Goal: Task Accomplishment & Management: Manage account settings

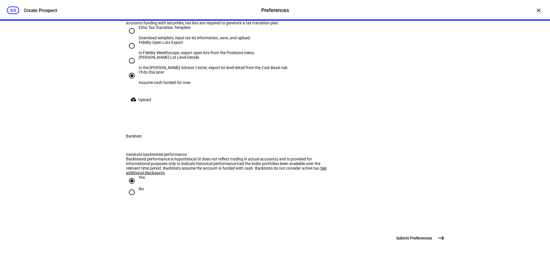
scroll to position [1186, 0]
click at [420, 236] on span "Submit Preferences" at bounding box center [414, 238] width 36 height 6
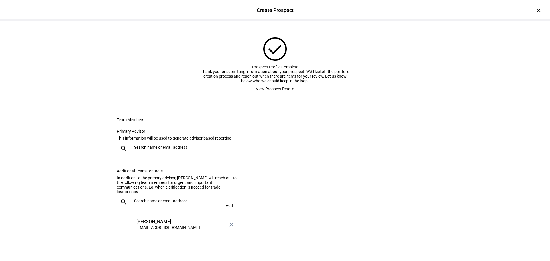
scroll to position [0, 0]
click at [265, 95] on span "View Prospect Details" at bounding box center [275, 88] width 38 height 11
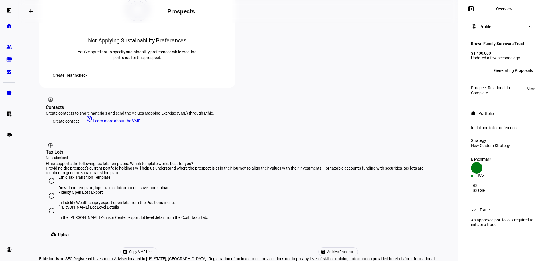
scroll to position [51, 0]
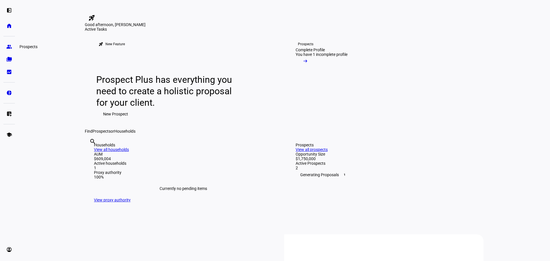
click at [11, 44] on eth-mat-symbol "group" at bounding box center [9, 47] width 6 height 6
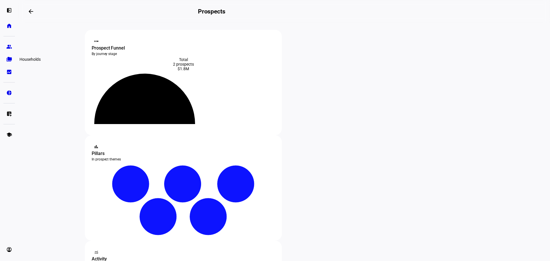
click at [9, 57] on eth-mat-symbol "folder_copy" at bounding box center [9, 59] width 6 height 6
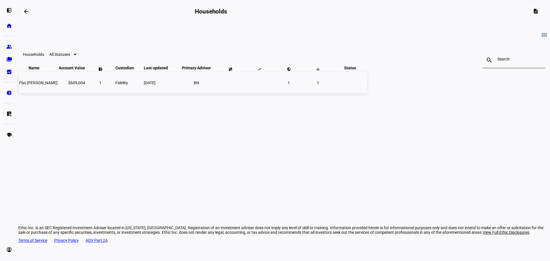
click at [290, 85] on span "1" at bounding box center [289, 83] width 2 height 5
click at [58, 85] on span "Fbo [PERSON_NAME]" at bounding box center [38, 83] width 38 height 5
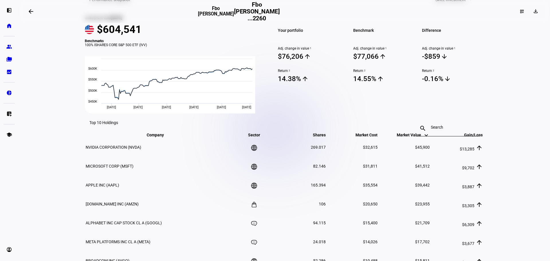
scroll to position [181, 0]
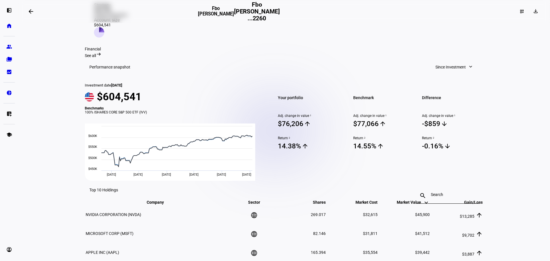
click at [288, 140] on sup "2" at bounding box center [289, 138] width 2 height 4
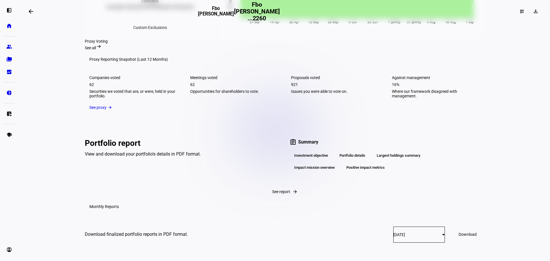
scroll to position [668, 0]
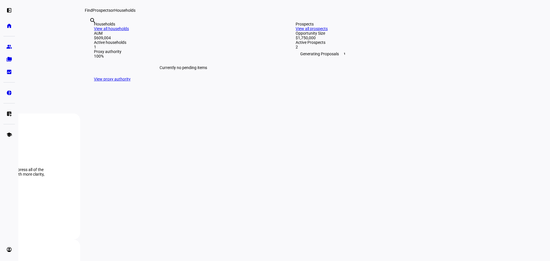
scroll to position [86, 0]
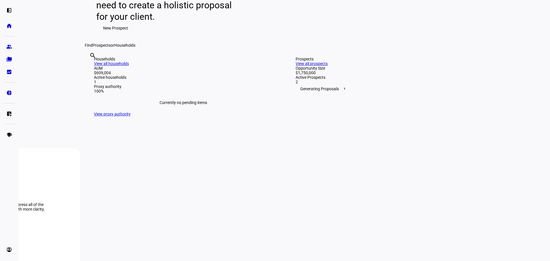
click at [339, 93] on div "Generating Proposals 1" at bounding box center [385, 88] width 179 height 9
click at [328, 66] on link "View all prospects" at bounding box center [312, 63] width 32 height 5
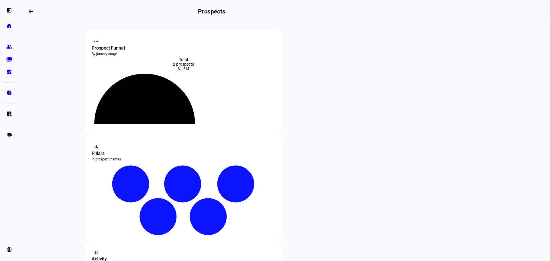
scroll to position [86, 0]
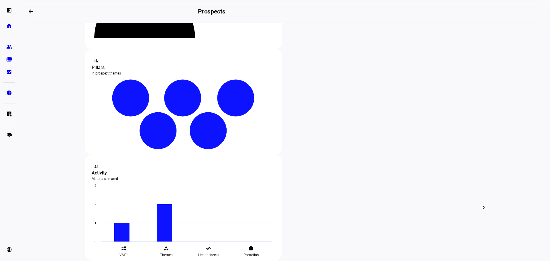
click at [192, 137] on div "edit Edit" at bounding box center [185, 138] width 25 height 8
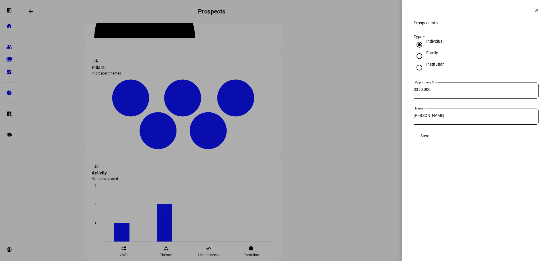
click at [538, 11] on mat-icon "clear" at bounding box center [536, 10] width 5 height 5
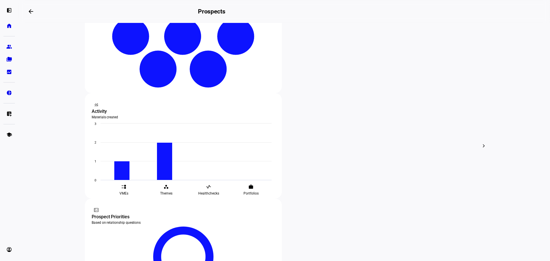
scroll to position [115, 0]
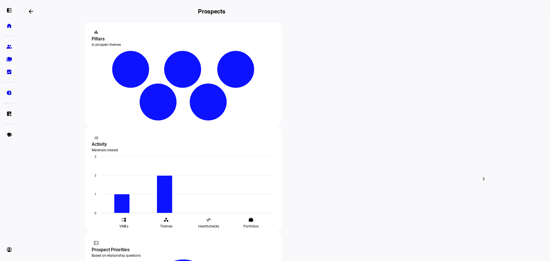
click at [325, 109] on span "Edit" at bounding box center [321, 110] width 7 height 5
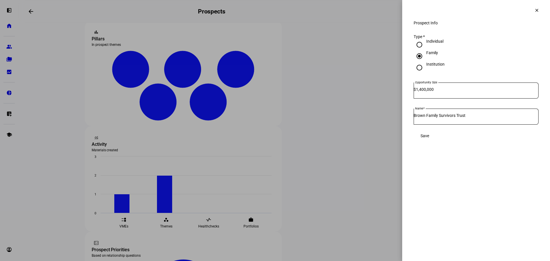
click at [538, 11] on mat-icon "clear" at bounding box center [536, 10] width 5 height 5
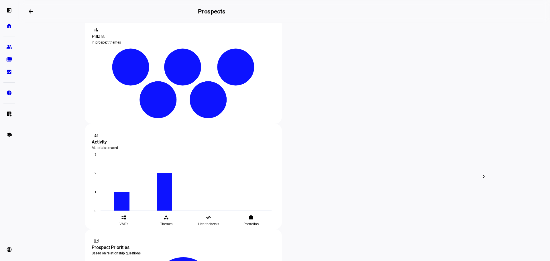
scroll to position [116, 0]
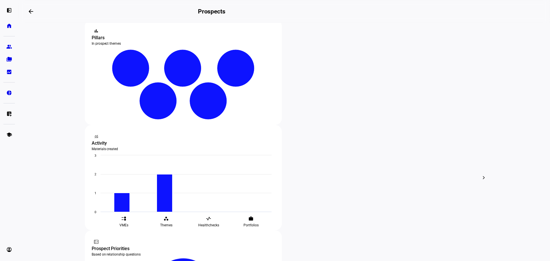
click at [323, 84] on div at bounding box center [275, 130] width 550 height 261
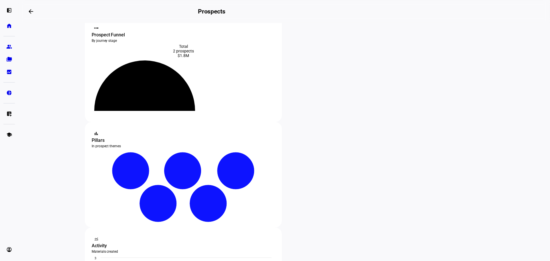
scroll to position [0, 0]
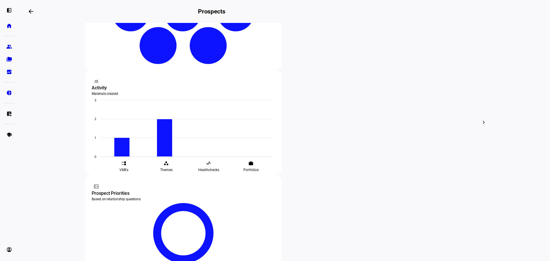
scroll to position [173, 0]
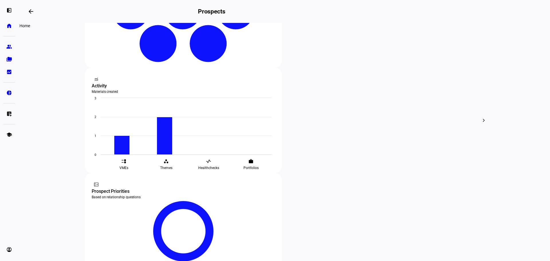
click at [7, 27] on eth-mat-symbol "home" at bounding box center [9, 26] width 6 height 6
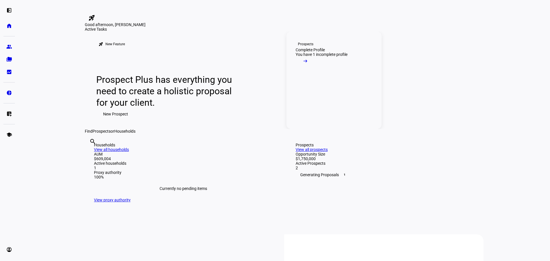
click at [315, 68] on span at bounding box center [305, 62] width 19 height 11
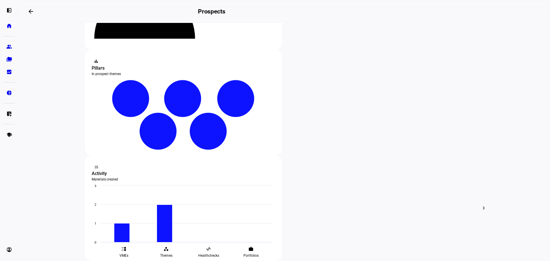
scroll to position [86, 0]
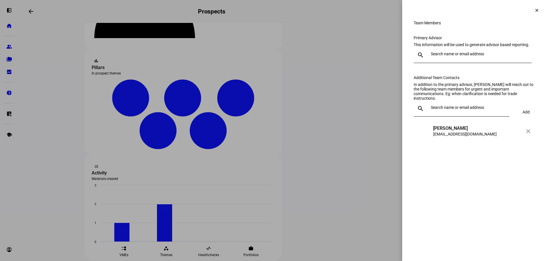
click at [540, 11] on span at bounding box center [537, 10] width 14 height 14
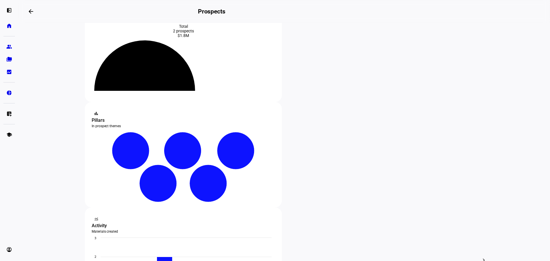
scroll to position [1, 0]
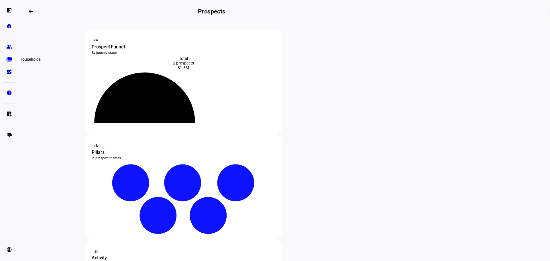
click at [9, 60] on eth-mat-symbol "folder_copy" at bounding box center [9, 59] width 6 height 6
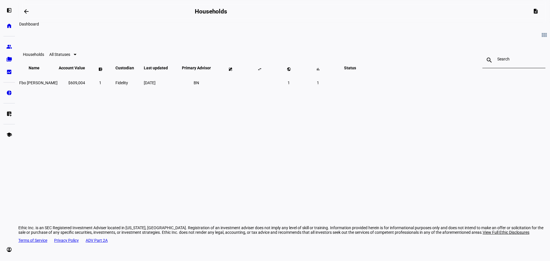
click at [33, 9] on span at bounding box center [26, 12] width 14 height 14
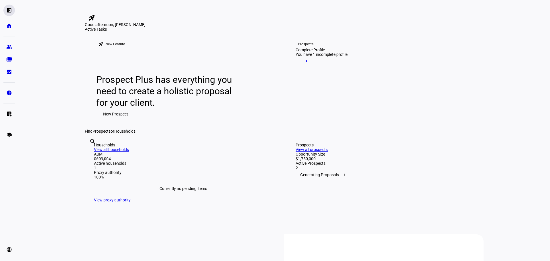
click at [8, 9] on eth-mat-symbol "left_panel_open" at bounding box center [9, 10] width 6 height 6
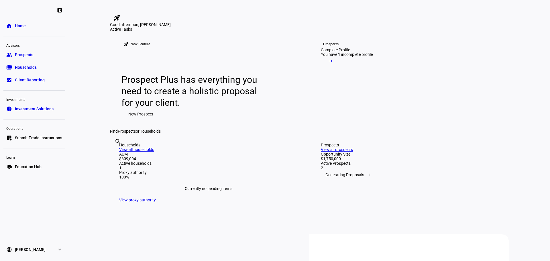
click at [37, 111] on span "Investment Solutions" at bounding box center [34, 109] width 39 height 6
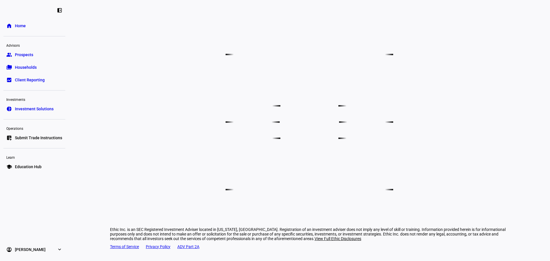
scroll to position [333, 0]
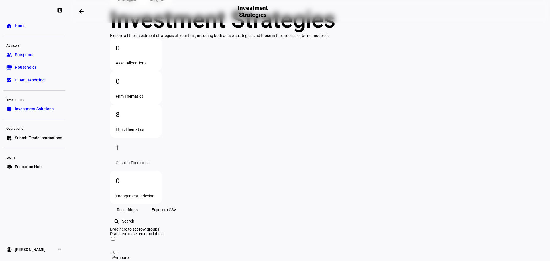
scroll to position [66, 0]
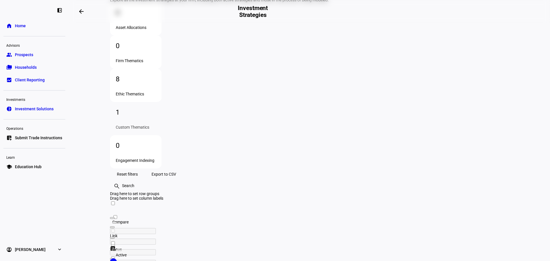
click at [156, 75] on div "8" at bounding box center [136, 79] width 40 height 9
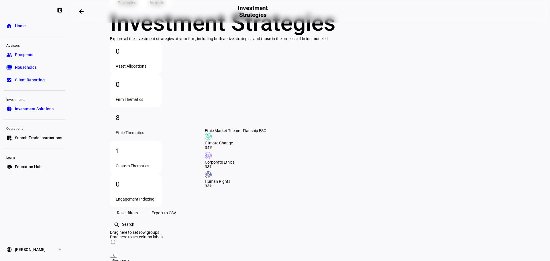
scroll to position [5, 0]
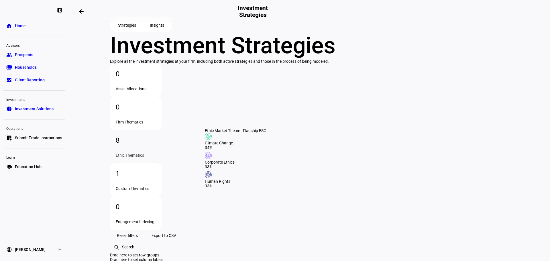
click at [156, 169] on div "1" at bounding box center [136, 173] width 40 height 9
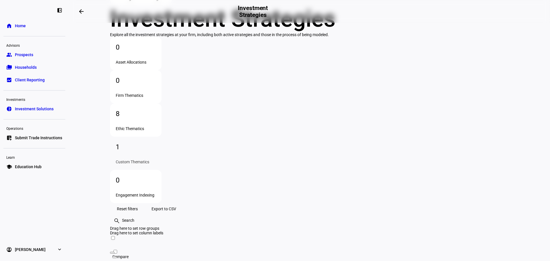
scroll to position [66, 0]
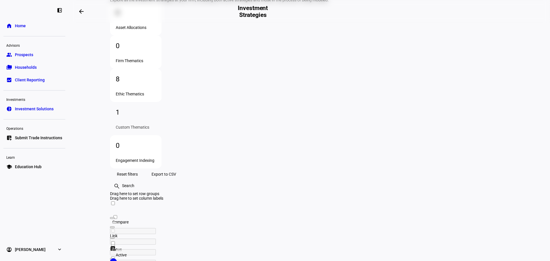
click at [156, 92] on div "Ethic Thematics" at bounding box center [136, 94] width 40 height 5
click at [162, 102] on div "1 Custom Thematics" at bounding box center [136, 118] width 52 height 33
click at [34, 139] on span "Submit Trade Instructions" at bounding box center [38, 138] width 47 height 6
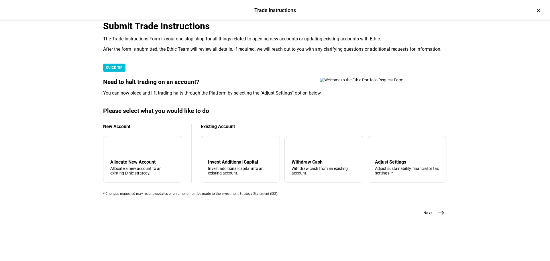
scroll to position [0, 0]
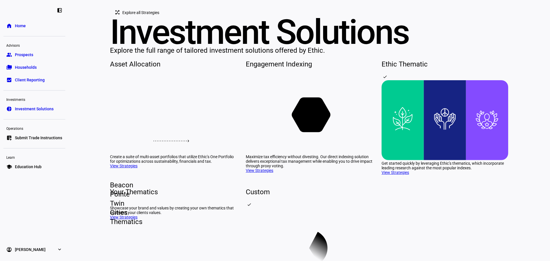
click at [30, 54] on span "Prospects" at bounding box center [24, 55] width 18 height 6
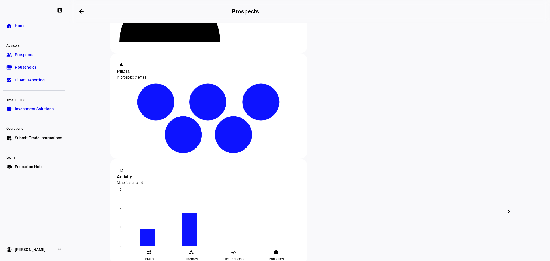
scroll to position [86, 0]
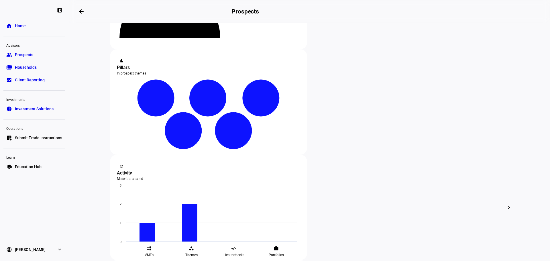
click at [350, 115] on div at bounding box center [275, 130] width 550 height 261
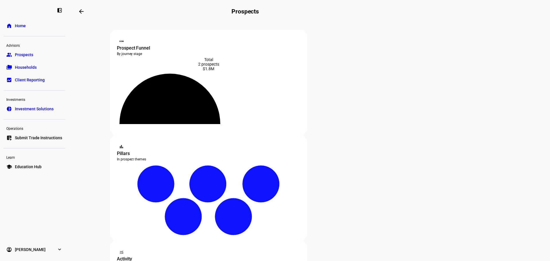
click at [21, 66] on span "Households" at bounding box center [26, 67] width 22 height 6
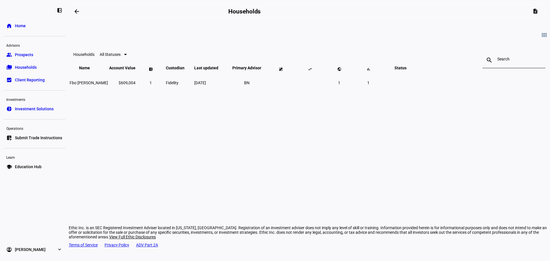
click at [24, 79] on span "Client Reporting" at bounding box center [30, 80] width 30 height 6
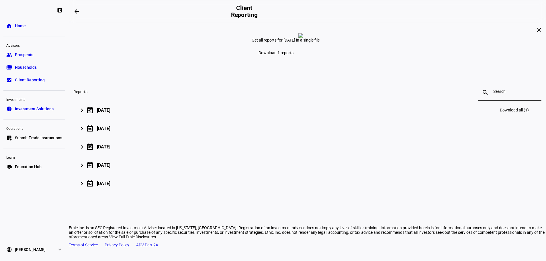
click at [85, 114] on mat-icon "keyboard_arrow_right" at bounding box center [82, 110] width 7 height 7
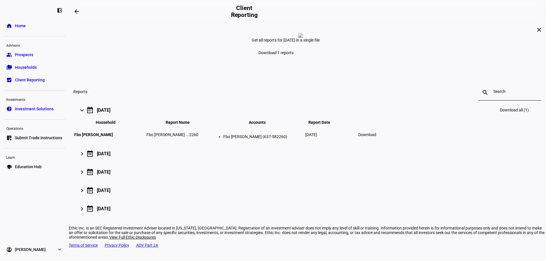
click at [85, 114] on mat-icon "keyboard_arrow_right" at bounding box center [82, 110] width 7 height 7
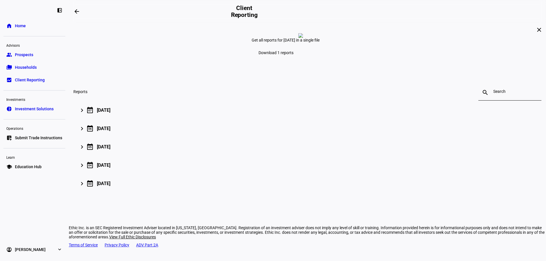
click at [293, 55] on span "Download 1 reports" at bounding box center [275, 52] width 35 height 5
click at [27, 109] on span "Investment Solutions" at bounding box center [34, 109] width 39 height 6
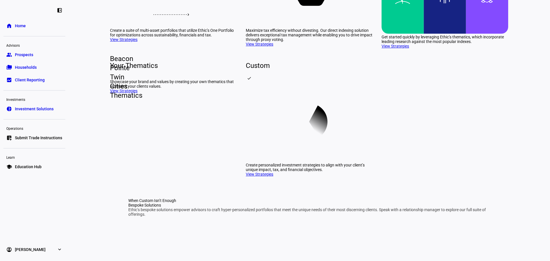
scroll to position [143, 0]
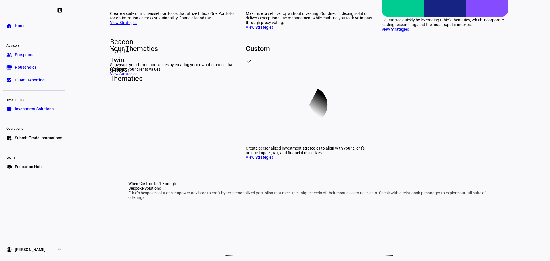
click at [29, 79] on span "Client Reporting" at bounding box center [30, 80] width 30 height 6
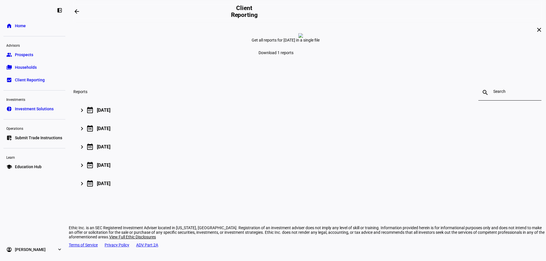
click at [10, 65] on eth-mat-symbol "folder_copy" at bounding box center [9, 67] width 6 height 6
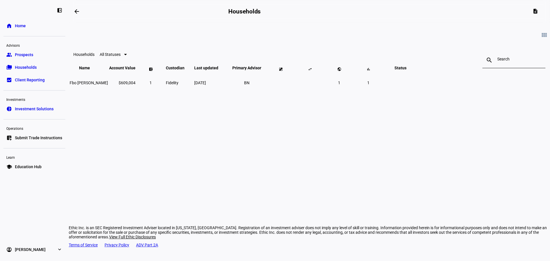
click at [20, 53] on span "Prospects" at bounding box center [24, 55] width 18 height 6
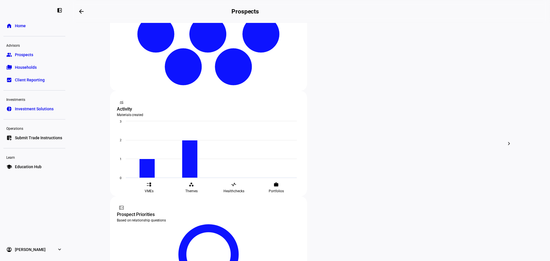
scroll to position [115, 0]
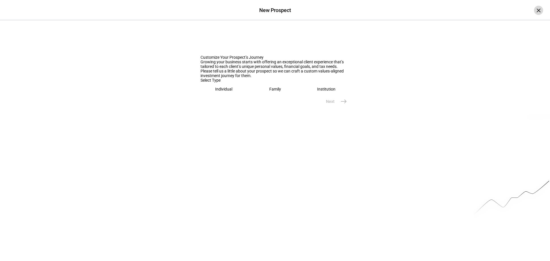
click at [535, 11] on div "×" at bounding box center [538, 10] width 9 height 9
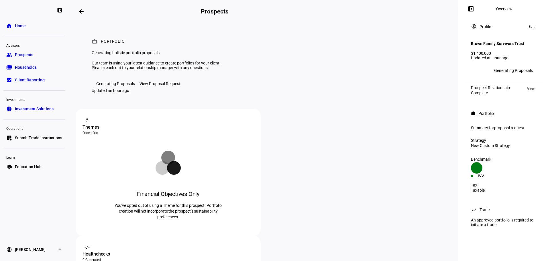
click at [116, 86] on div "Generating Proposals" at bounding box center [115, 83] width 39 height 5
click at [156, 86] on div "View Proposal Request" at bounding box center [160, 83] width 41 height 5
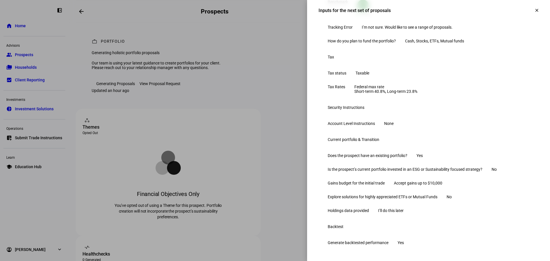
scroll to position [233, 0]
click at [534, 10] on mat-icon "clear" at bounding box center [536, 10] width 5 height 5
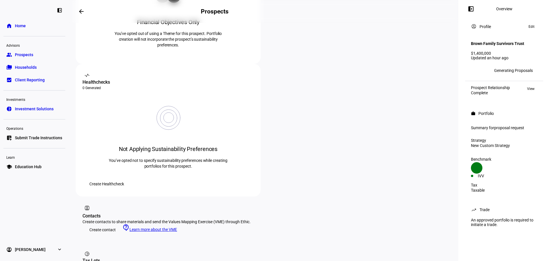
scroll to position [0, 0]
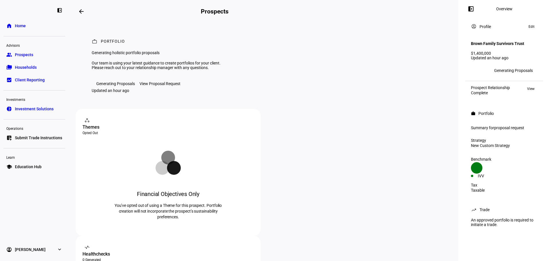
click at [159, 86] on div "View Proposal Request" at bounding box center [160, 83] width 41 height 5
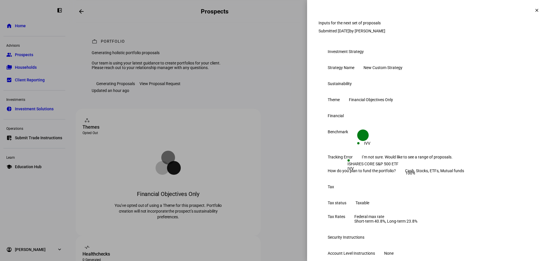
click at [534, 8] on mat-icon "clear" at bounding box center [536, 10] width 5 height 5
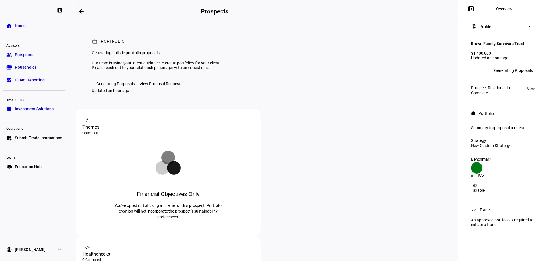
click at [111, 86] on div "Generating Proposals" at bounding box center [115, 83] width 39 height 5
click at [498, 130] on span "proposal request" at bounding box center [509, 128] width 30 height 5
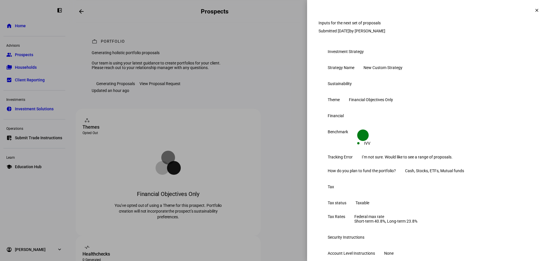
click at [530, 13] on span at bounding box center [537, 10] width 14 height 14
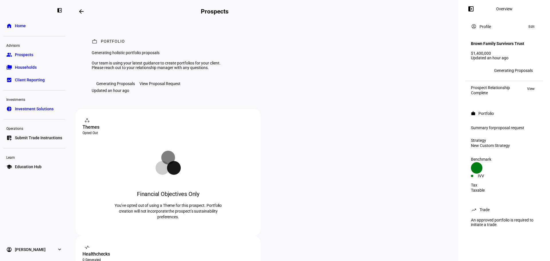
click at [33, 67] on span "Households" at bounding box center [26, 67] width 22 height 6
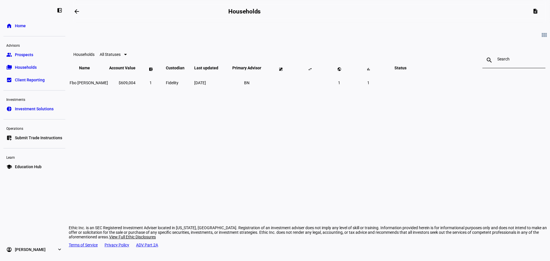
click at [32, 79] on span "Client Reporting" at bounding box center [30, 80] width 30 height 6
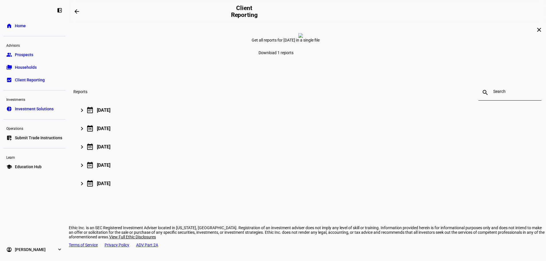
click at [31, 110] on span "Investment Solutions" at bounding box center [34, 109] width 39 height 6
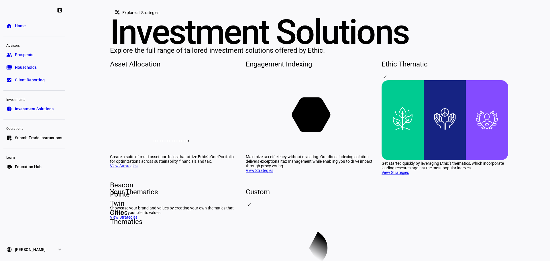
click at [37, 138] on span "Submit Trade Instructions" at bounding box center [38, 138] width 47 height 6
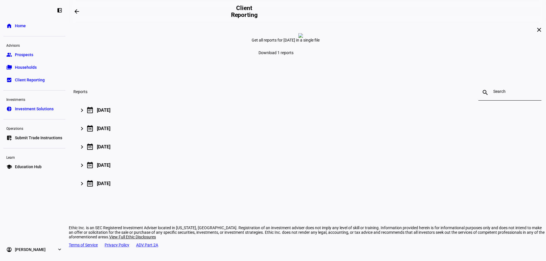
click at [28, 67] on span "Households" at bounding box center [26, 67] width 22 height 6
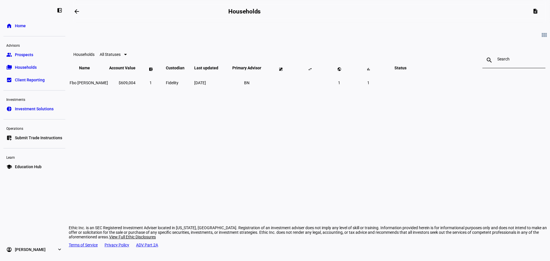
click at [23, 54] on span "Prospects" at bounding box center [24, 55] width 18 height 6
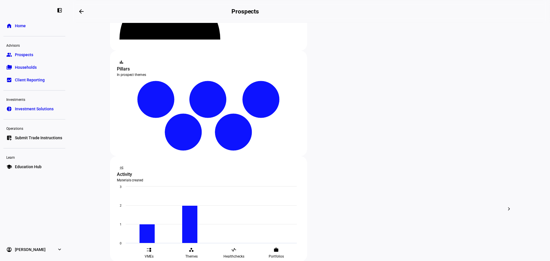
scroll to position [86, 0]
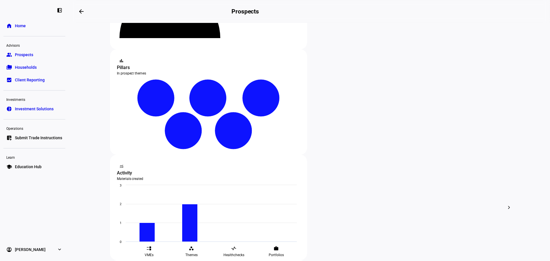
click at [278, 89] on div at bounding box center [275, 130] width 550 height 261
click at [172, 187] on div at bounding box center [275, 130] width 550 height 261
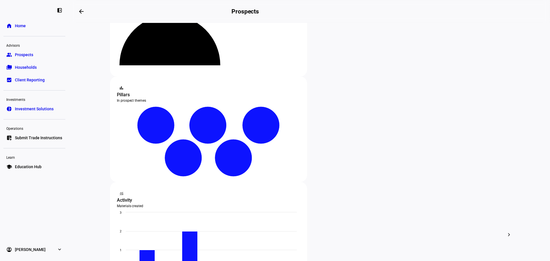
scroll to position [57, 0]
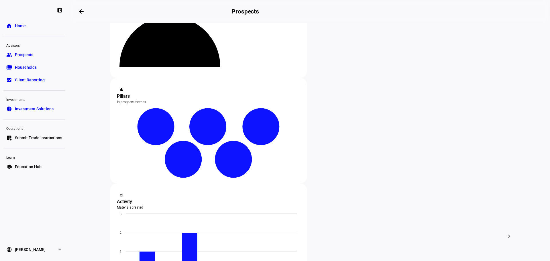
click at [180, 154] on div at bounding box center [275, 130] width 550 height 261
click at [180, 160] on div at bounding box center [275, 130] width 550 height 261
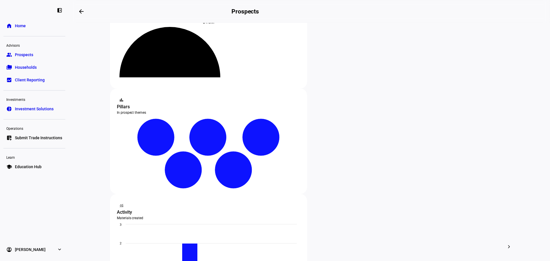
scroll to position [1, 0]
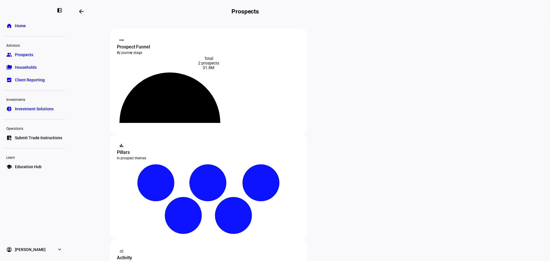
click at [35, 70] on link "folder_copy Households" at bounding box center [34, 67] width 62 height 11
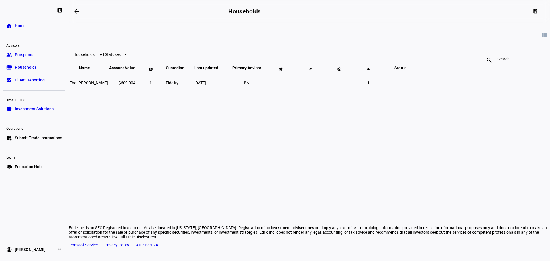
click at [32, 58] on link "group Prospects" at bounding box center [34, 54] width 62 height 11
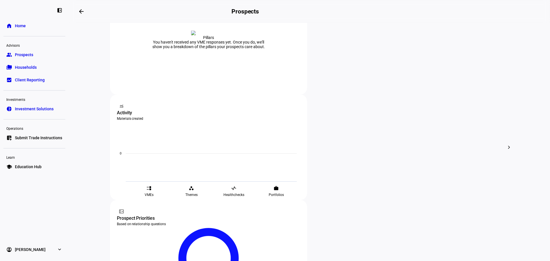
scroll to position [121, 0]
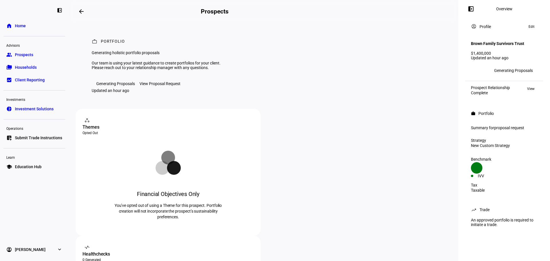
click at [515, 73] on div "Generating Proposals" at bounding box center [513, 70] width 39 height 5
click at [473, 75] on icon at bounding box center [475, 70] width 9 height 9
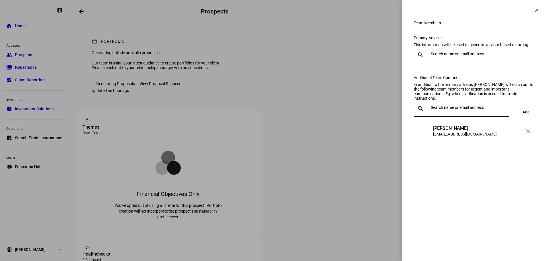
click at [447, 110] on input "text" at bounding box center [469, 107] width 76 height 5
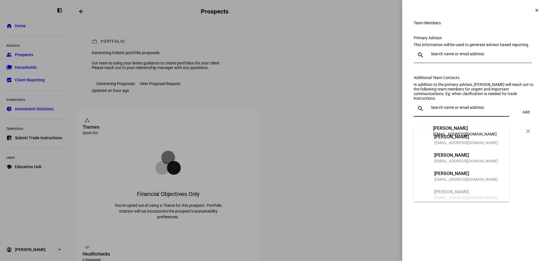
click at [480, 80] on div "Additional Team Contacts" at bounding box center [476, 77] width 125 height 5
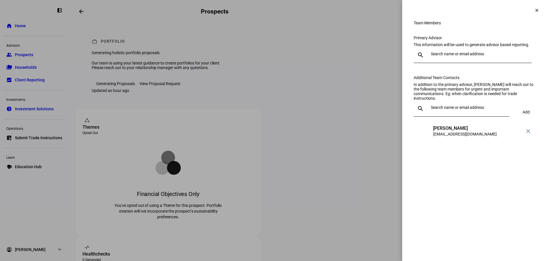
click at [454, 110] on input "text" at bounding box center [469, 107] width 76 height 5
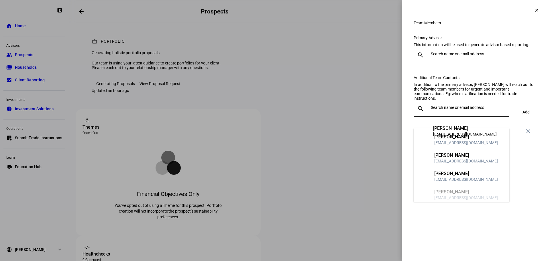
scroll to position [11, 0]
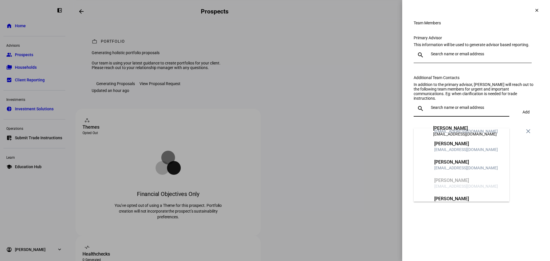
click at [451, 196] on div "[PERSON_NAME]" at bounding box center [466, 199] width 64 height 6
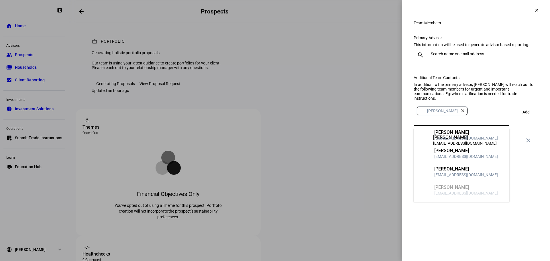
scroll to position [0, 0]
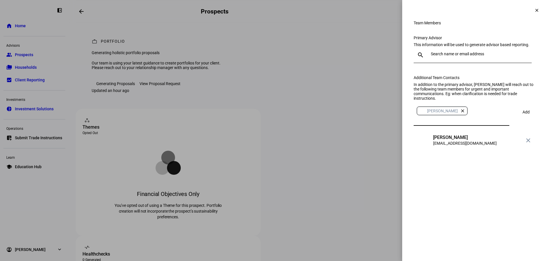
drag, startPoint x: 481, startPoint y: 184, endPoint x: 488, endPoint y: 164, distance: 21.5
click at [481, 184] on eth-side-overlay-container "Team Members clear Team Members Primary Advisor This information will be used t…" at bounding box center [476, 130] width 148 height 261
click at [524, 114] on span "Add" at bounding box center [526, 112] width 7 height 5
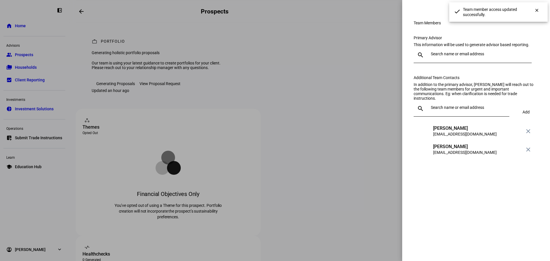
click at [473, 221] on eth-side-overlay-container "Team Members clear Team Members Primary Advisor This information will be used t…" at bounding box center [476, 130] width 148 height 261
click at [386, 19] on div at bounding box center [275, 130] width 550 height 261
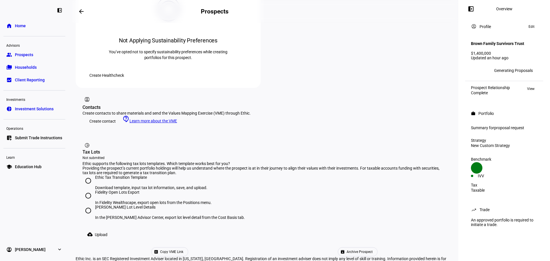
scroll to position [80, 0]
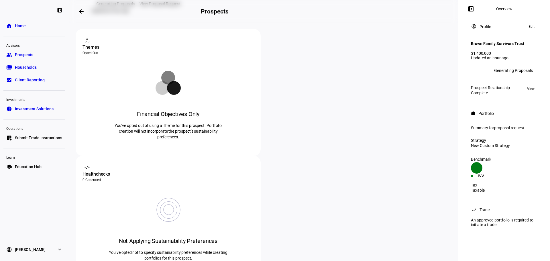
click at [26, 58] on link "group Prospects" at bounding box center [34, 54] width 62 height 11
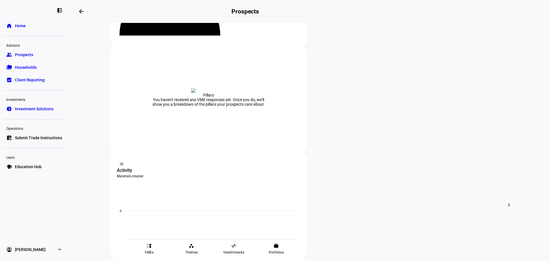
scroll to position [57, 0]
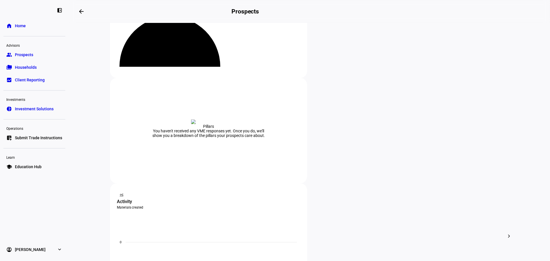
click at [38, 70] on link "folder_copy Households" at bounding box center [34, 67] width 62 height 11
click at [24, 55] on span "Prospects" at bounding box center [24, 55] width 18 height 6
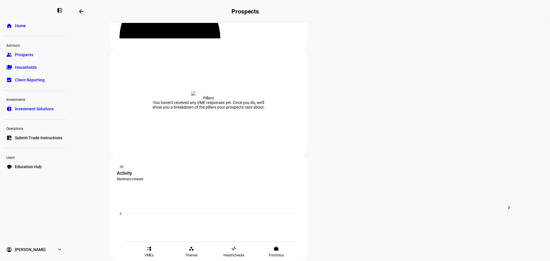
scroll to position [86, 0]
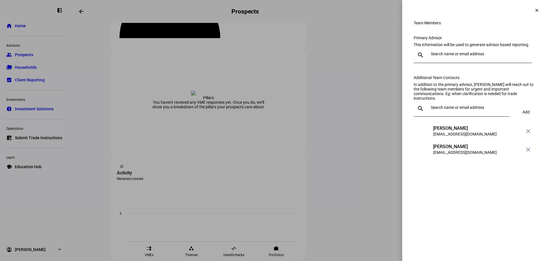
click at [536, 10] on mat-icon "clear" at bounding box center [536, 10] width 5 height 5
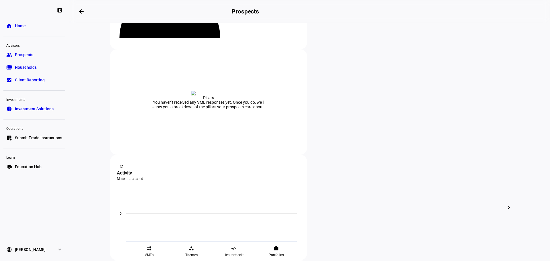
click at [350, 138] on span "Edit" at bounding box center [347, 139] width 7 height 5
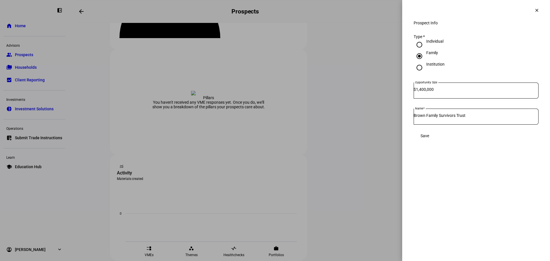
click at [535, 11] on mat-icon "clear" at bounding box center [536, 10] width 5 height 5
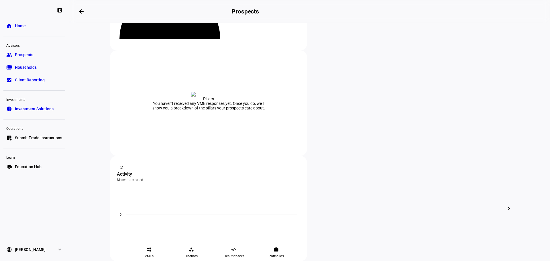
scroll to position [36, 0]
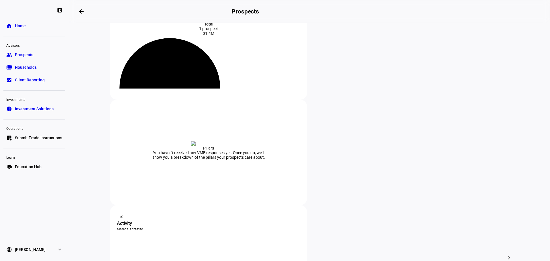
click at [347, 187] on span "Edit" at bounding box center [347, 189] width 7 height 5
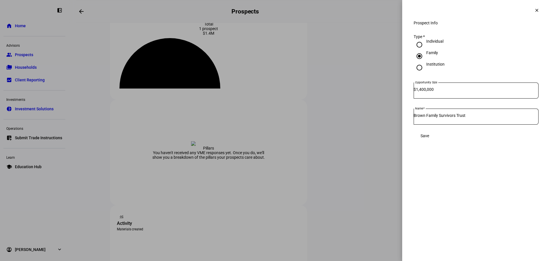
click at [536, 9] on mat-icon "clear" at bounding box center [536, 10] width 5 height 5
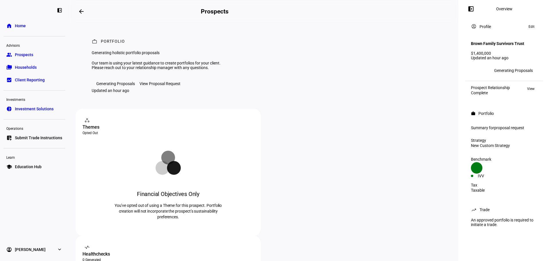
click at [150, 86] on div "View Proposal Request" at bounding box center [160, 83] width 41 height 5
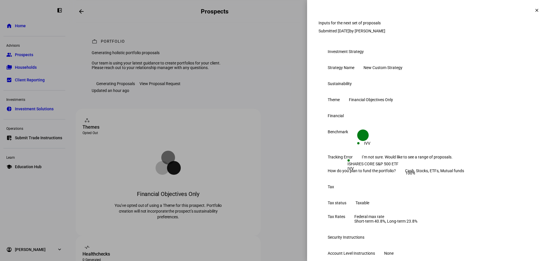
click at [534, 9] on mat-icon "clear" at bounding box center [536, 10] width 5 height 5
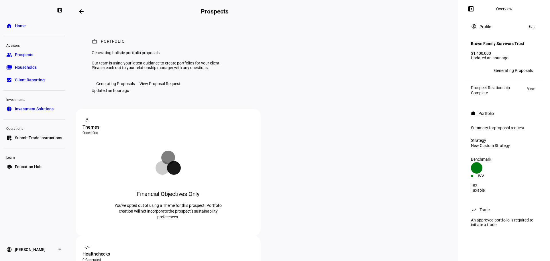
click at [43, 107] on span "Investment Solutions" at bounding box center [34, 109] width 39 height 6
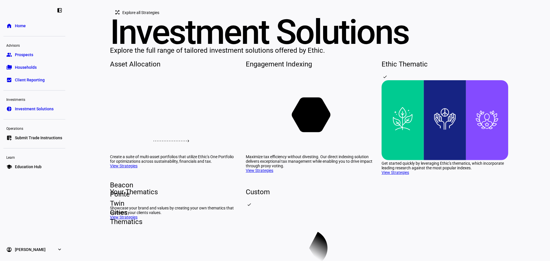
click at [19, 54] on span "Prospects" at bounding box center [24, 55] width 18 height 6
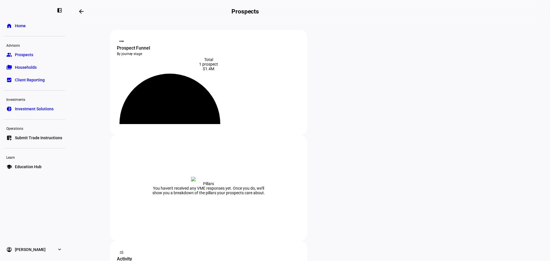
click at [36, 64] on link "folder_copy Households" at bounding box center [34, 67] width 62 height 11
